Goal: Information Seeking & Learning: Learn about a topic

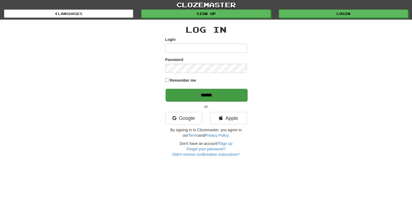
type input "*******"
click at [201, 95] on input "******" at bounding box center [206, 95] width 82 height 13
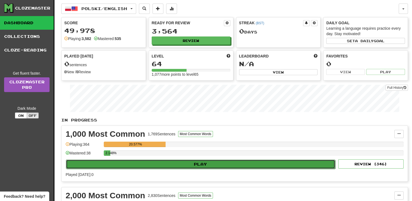
click at [201, 161] on button "Play" at bounding box center [200, 163] width 269 height 9
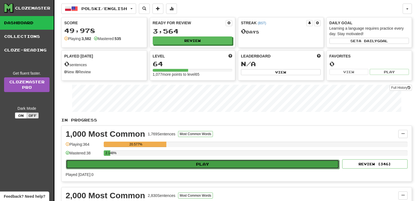
select select "**"
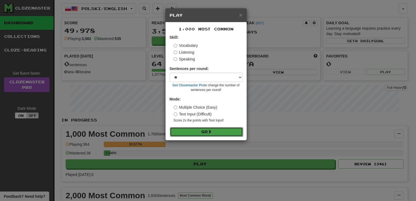
click at [202, 130] on button "Go" at bounding box center [206, 131] width 73 height 9
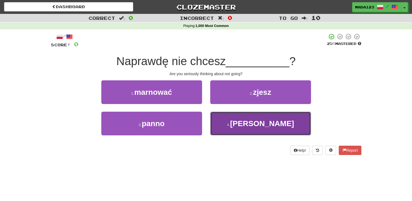
click at [261, 120] on span "[PERSON_NAME]" at bounding box center [262, 123] width 64 height 8
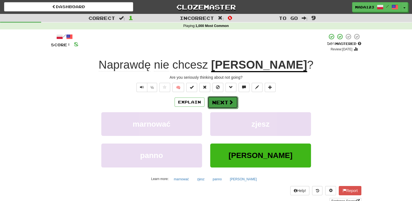
click at [221, 98] on button "Next" at bounding box center [222, 102] width 30 height 13
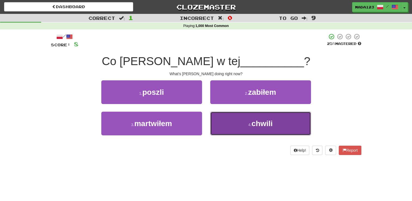
click at [257, 124] on span "chwili" at bounding box center [261, 123] width 21 height 8
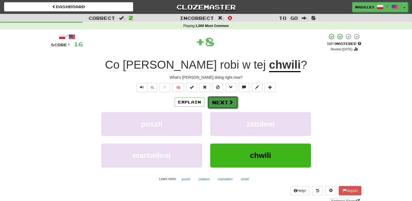
click at [220, 103] on button "Next" at bounding box center [222, 102] width 30 height 13
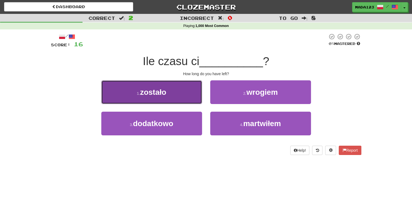
click at [153, 93] on span "zostało" at bounding box center [153, 92] width 26 height 8
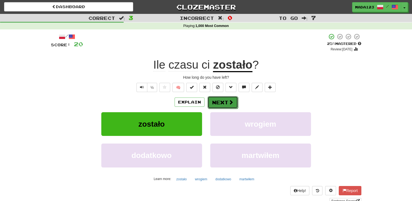
click at [225, 103] on button "Next" at bounding box center [222, 102] width 30 height 13
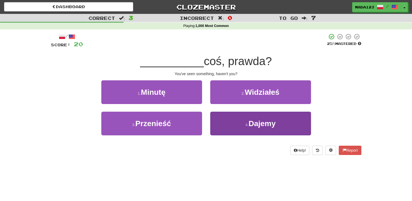
drag, startPoint x: 226, startPoint y: 162, endPoint x: 263, endPoint y: 125, distance: 51.9
click at [263, 125] on div "/ Score: 20 25 % Mastered __________ coś, prawda? You've seen something, haven'…" at bounding box center [206, 95] width 310 height 133
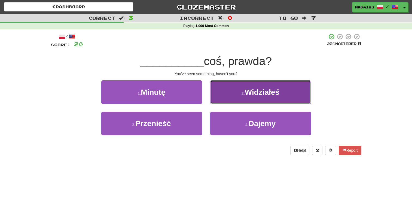
click at [261, 91] on span "Widziałeś" at bounding box center [262, 92] width 35 height 8
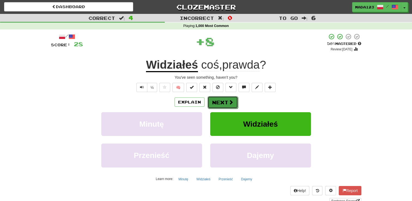
click at [226, 98] on button "Next" at bounding box center [222, 102] width 30 height 13
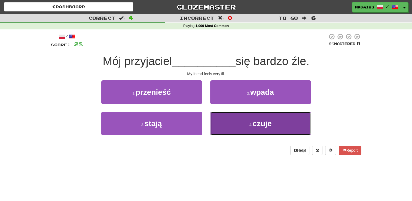
click at [263, 125] on span "czuje" at bounding box center [261, 123] width 19 height 8
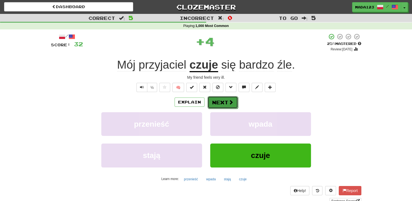
click at [220, 102] on button "Next" at bounding box center [222, 102] width 30 height 13
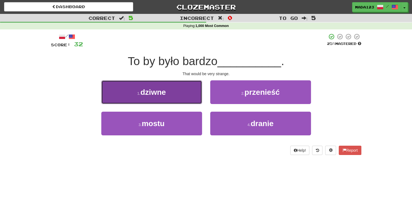
click at [147, 93] on span "dziwne" at bounding box center [152, 92] width 25 height 8
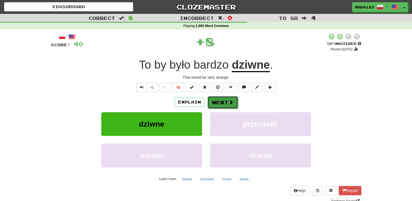
click at [221, 102] on button "Next" at bounding box center [222, 102] width 30 height 13
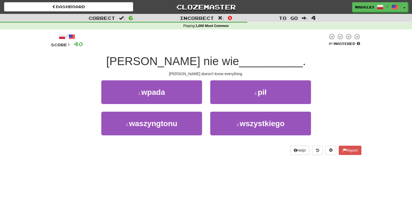
click at [232, 169] on div "Dashboard Clozemaster mada123 / Toggle Dropdown Dashboard Leaderboard Activity …" at bounding box center [206, 100] width 412 height 201
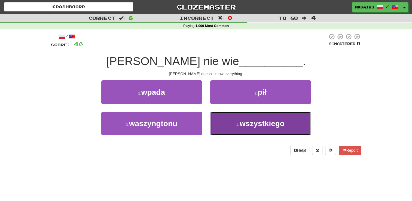
click at [269, 126] on span "wszystkiego" at bounding box center [261, 123] width 45 height 8
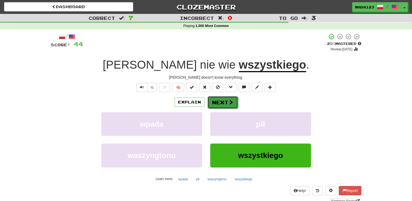
click at [221, 102] on button "Next" at bounding box center [222, 102] width 30 height 13
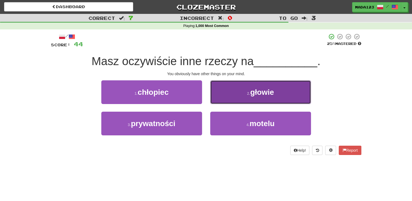
click at [263, 92] on span "głowie" at bounding box center [262, 92] width 24 height 8
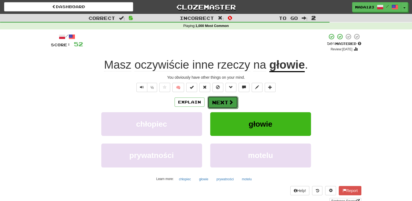
click at [225, 103] on button "Next" at bounding box center [222, 102] width 30 height 13
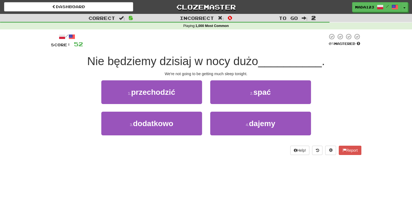
click at [260, 155] on div "/ Score: 52 0 % Mastered Nie będziemy [DATE] w nocy dużo __________ . We're not…" at bounding box center [206, 95] width 310 height 133
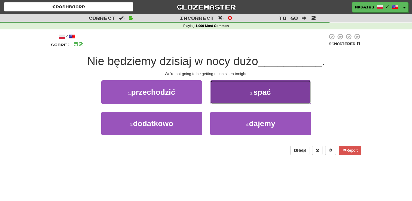
click at [264, 93] on span "spać" at bounding box center [261, 92] width 17 height 8
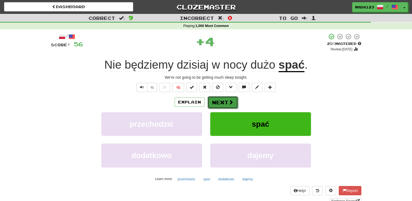
click at [223, 101] on button "Next" at bounding box center [222, 102] width 30 height 13
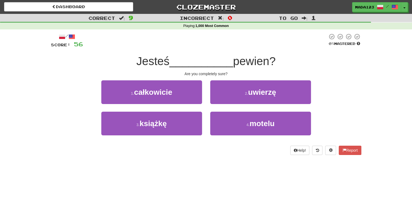
click at [269, 151] on div "Help! Report" at bounding box center [206, 150] width 310 height 9
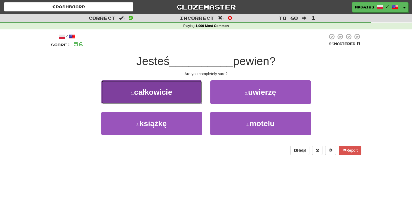
click at [154, 90] on span "całkowicie" at bounding box center [153, 92] width 38 height 8
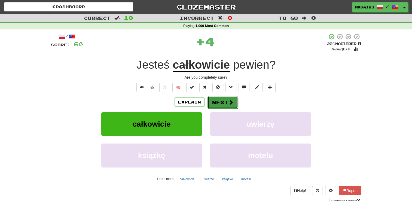
click at [219, 101] on button "Next" at bounding box center [222, 102] width 30 height 13
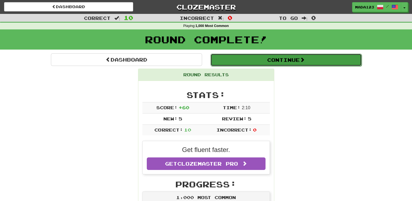
click at [287, 61] on button "Continue" at bounding box center [285, 60] width 151 height 13
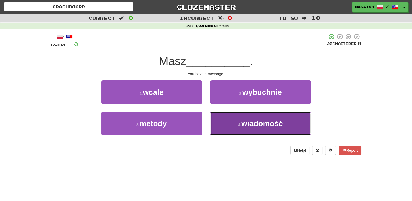
click at [267, 124] on span "wiadomość" at bounding box center [261, 123] width 41 height 8
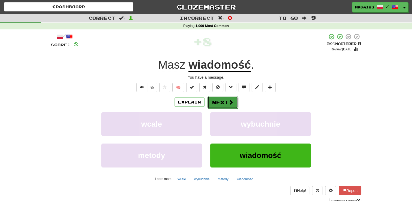
click at [223, 101] on button "Next" at bounding box center [222, 102] width 30 height 13
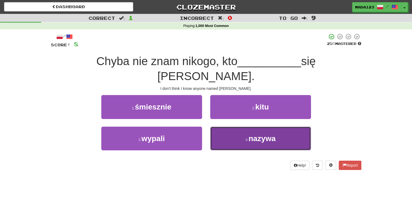
click at [261, 134] on span "nazywa" at bounding box center [261, 138] width 27 height 8
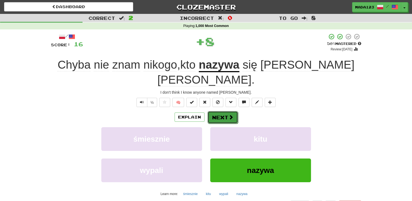
click at [225, 111] on button "Next" at bounding box center [222, 117] width 30 height 13
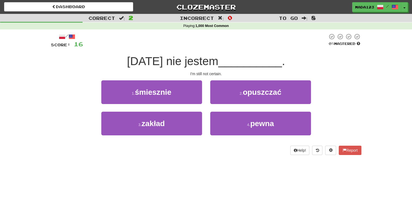
click at [257, 151] on div "Help! Report" at bounding box center [206, 150] width 310 height 9
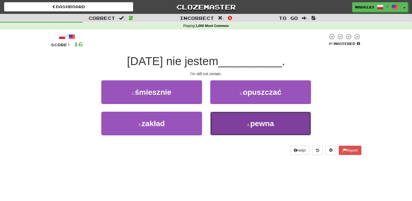
click at [260, 124] on span "pewna" at bounding box center [262, 123] width 24 height 8
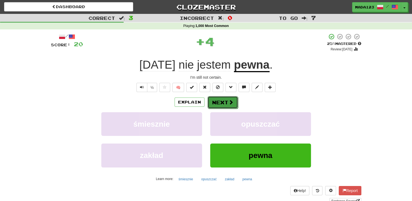
click at [226, 102] on button "Next" at bounding box center [222, 102] width 30 height 13
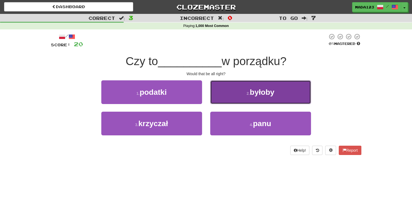
click at [257, 91] on span "byłoby" at bounding box center [261, 92] width 24 height 8
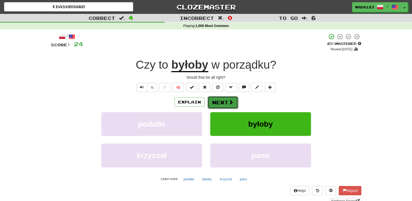
click at [222, 97] on button "Next" at bounding box center [222, 102] width 30 height 13
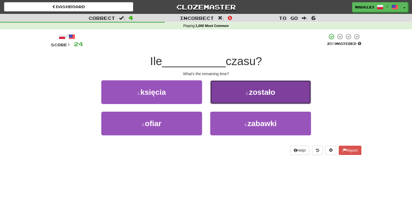
click at [260, 93] on span "zostało" at bounding box center [262, 92] width 26 height 8
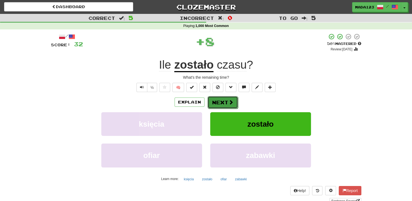
click at [222, 100] on button "Next" at bounding box center [222, 102] width 30 height 13
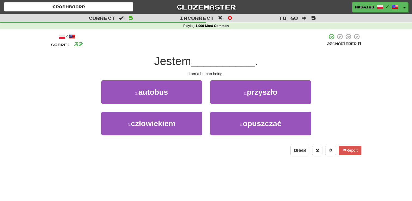
scroll to position [11, 0]
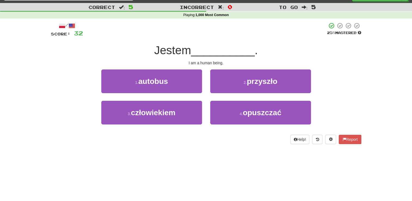
click at [204, 127] on div "3 . człowiekiem" at bounding box center [151, 116] width 109 height 31
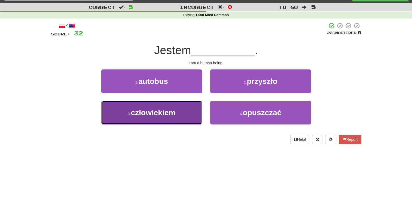
click at [158, 112] on span "człowiekiem" at bounding box center [153, 112] width 44 height 8
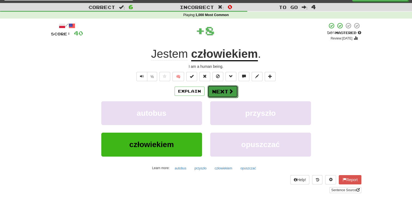
click at [219, 91] on button "Next" at bounding box center [222, 91] width 30 height 13
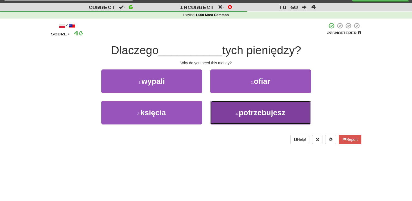
click at [262, 110] on span "potrzebujesz" at bounding box center [262, 112] width 47 height 8
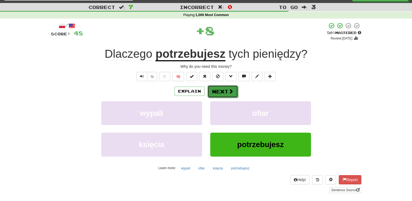
click at [226, 89] on button "Next" at bounding box center [222, 91] width 30 height 13
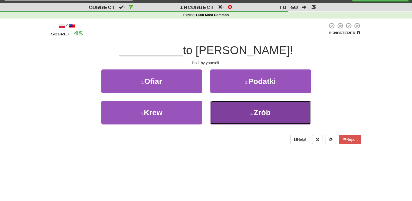
click at [259, 113] on span "Zrób" at bounding box center [261, 112] width 17 height 8
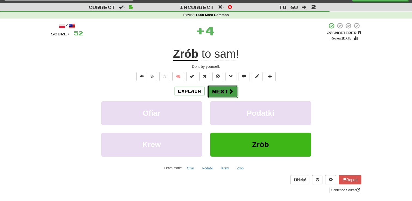
click at [223, 91] on button "Next" at bounding box center [222, 91] width 30 height 13
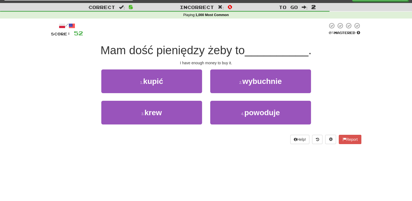
click at [237, 155] on div "Dashboard Clozemaster mada123 / Toggle Dropdown Dashboard Leaderboard Activity …" at bounding box center [206, 89] width 412 height 201
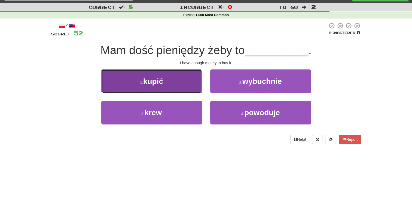
click at [150, 80] on span "kupić" at bounding box center [153, 81] width 20 height 8
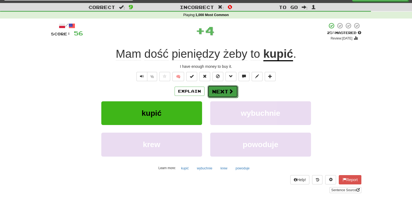
click at [224, 91] on button "Next" at bounding box center [222, 91] width 30 height 13
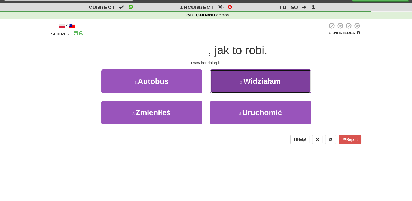
click at [252, 82] on span "Widziałam" at bounding box center [261, 81] width 37 height 8
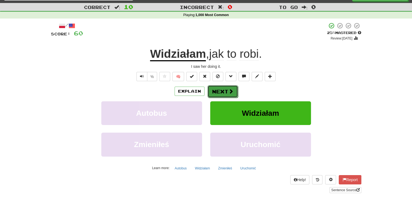
click at [225, 90] on button "Next" at bounding box center [222, 91] width 30 height 13
